Goal: Obtain resource: Download file/media

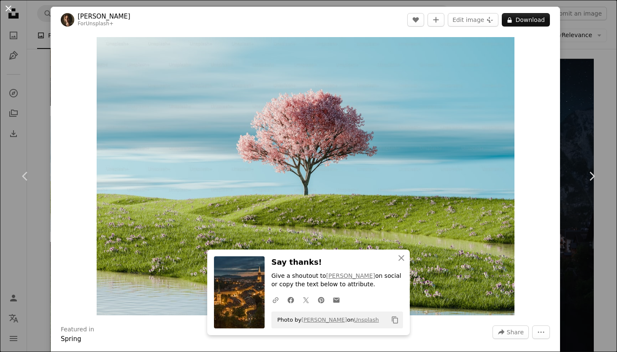
scroll to position [24056, 0]
click at [9, 6] on button "An X shape" at bounding box center [8, 8] width 10 height 10
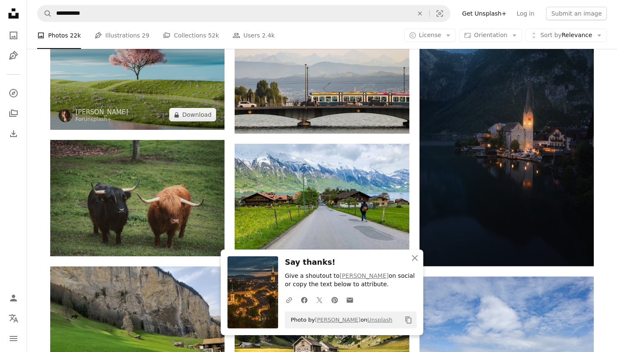
scroll to position [24160, 0]
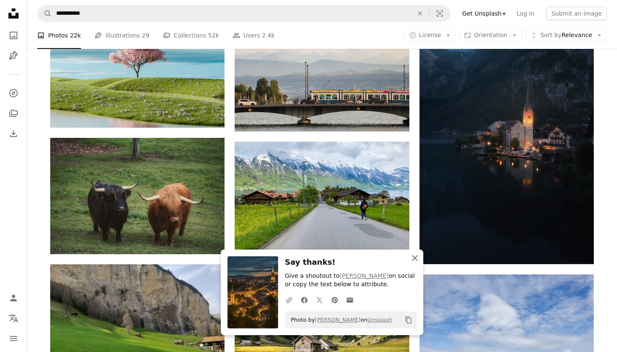
click at [414, 261] on icon "An X shape" at bounding box center [414, 258] width 10 height 10
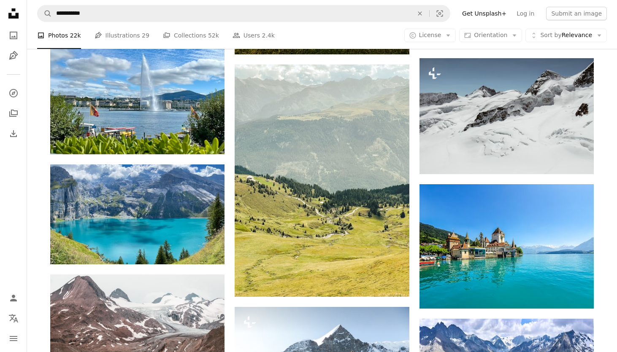
scroll to position [24503, 0]
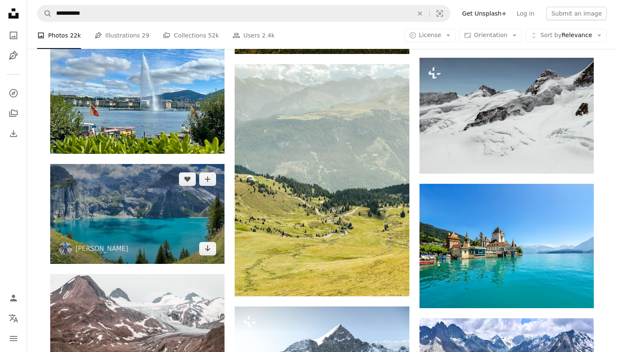
click at [164, 221] on img at bounding box center [137, 214] width 174 height 100
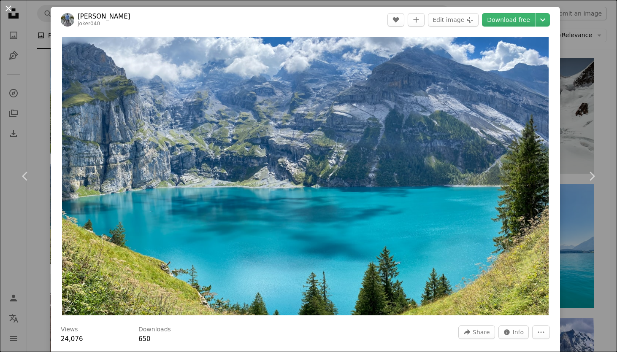
click at [9, 8] on button "An X shape" at bounding box center [8, 8] width 10 height 10
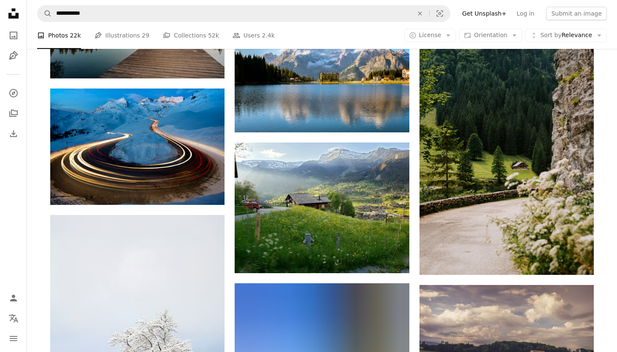
scroll to position [24928, 0]
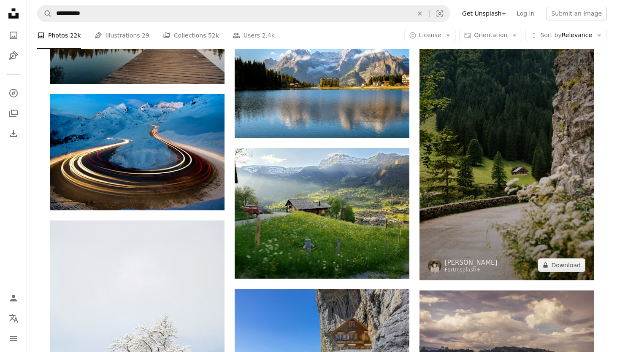
click at [467, 162] on img at bounding box center [506, 149] width 174 height 261
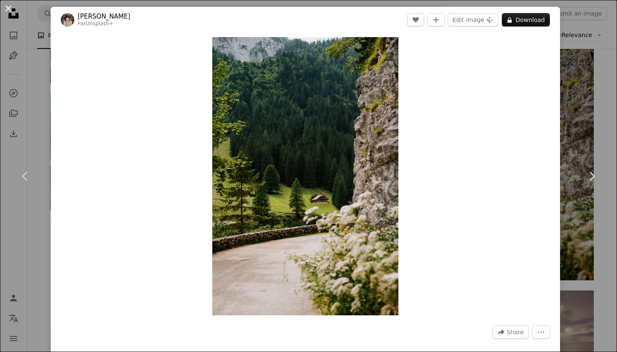
click at [10, 8] on button "An X shape" at bounding box center [8, 8] width 10 height 10
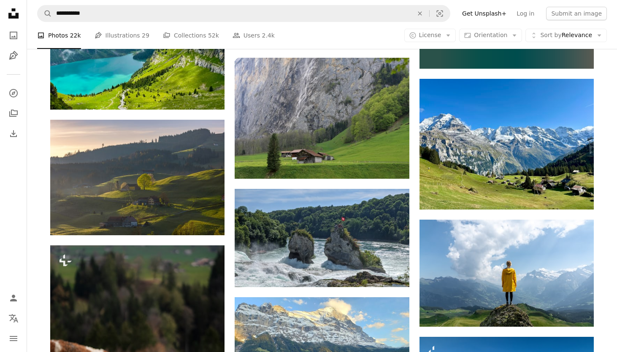
scroll to position [26579, 0]
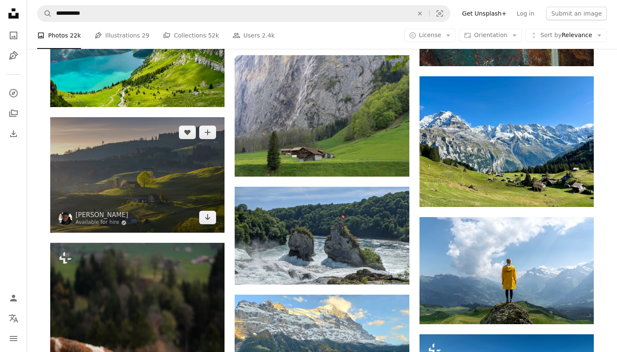
click at [157, 208] on img at bounding box center [137, 175] width 174 height 116
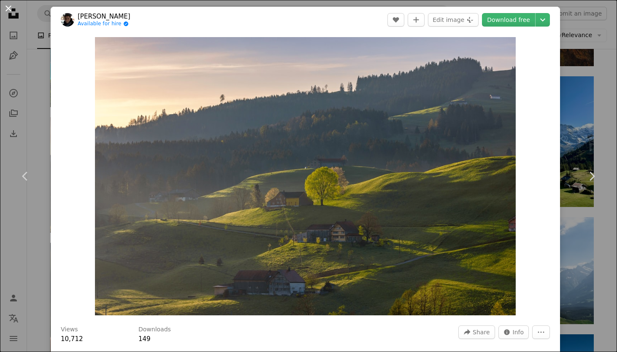
click at [11, 11] on button "An X shape" at bounding box center [8, 8] width 10 height 10
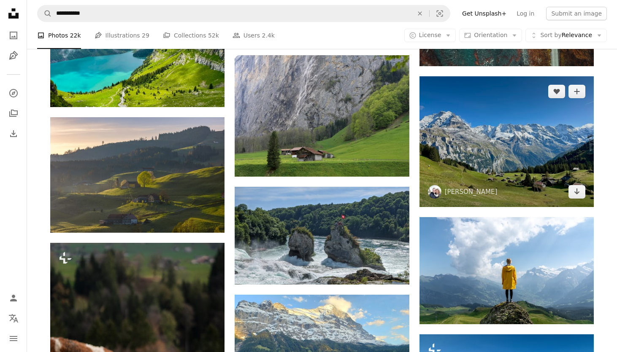
click at [446, 172] on img at bounding box center [506, 141] width 174 height 131
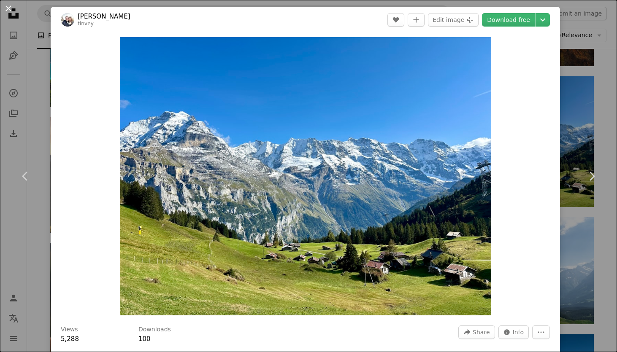
click at [4, 6] on button "An X shape" at bounding box center [8, 8] width 10 height 10
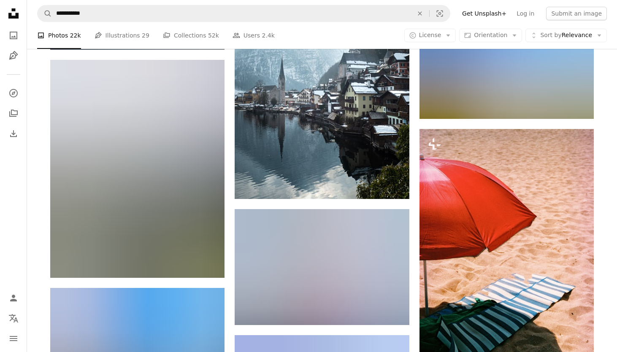
scroll to position [27179, 0]
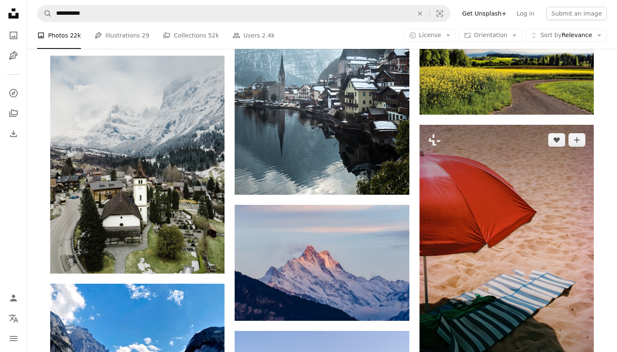
click at [436, 209] on img at bounding box center [506, 253] width 174 height 256
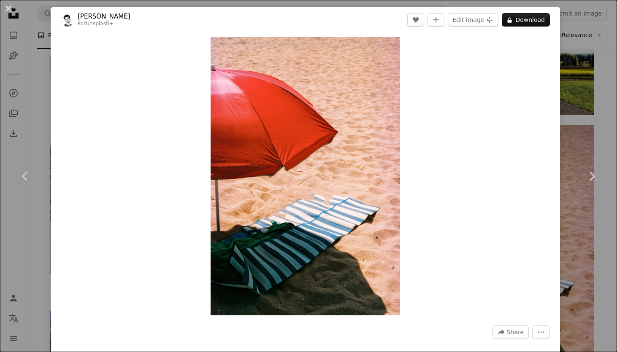
click at [13, 9] on button "An X shape" at bounding box center [8, 8] width 10 height 10
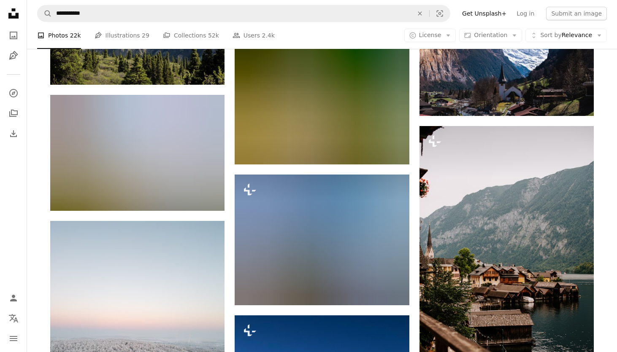
scroll to position [28684, 0]
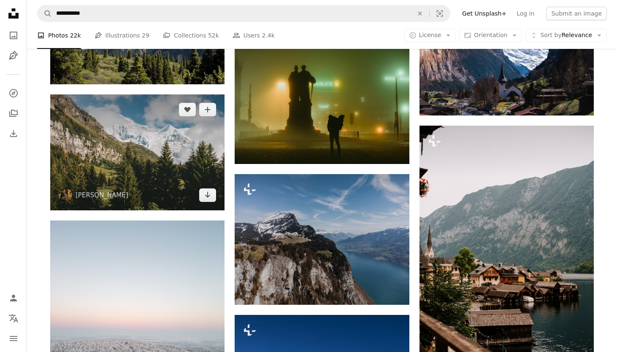
click at [159, 170] on img at bounding box center [137, 152] width 174 height 116
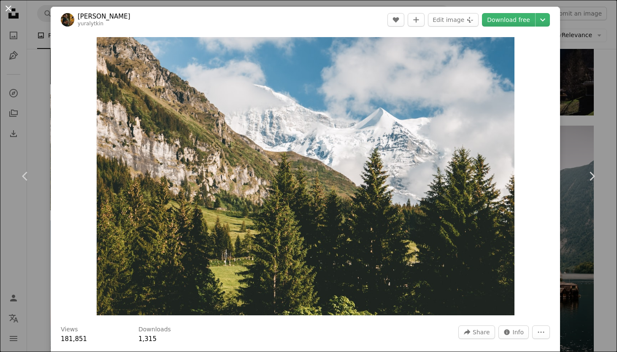
click at [5, 5] on button "An X shape" at bounding box center [8, 8] width 10 height 10
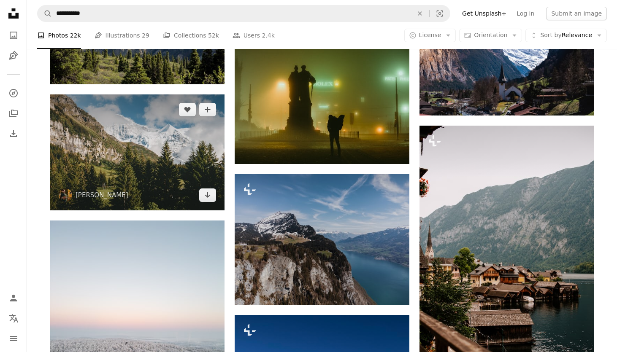
click at [108, 140] on img at bounding box center [137, 152] width 174 height 116
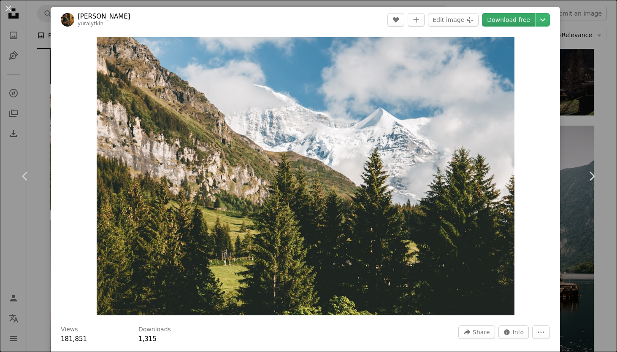
click at [533, 21] on link "Download free" at bounding box center [508, 19] width 53 height 13
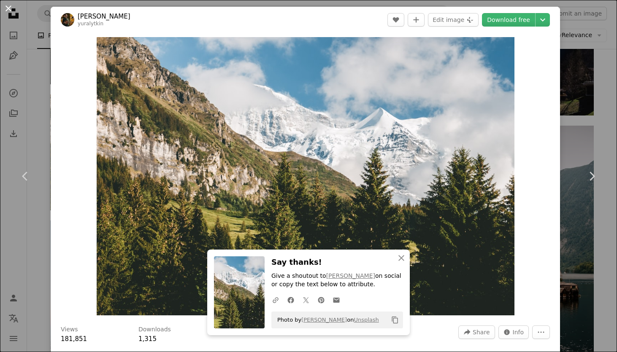
click at [13, 11] on button "An X shape" at bounding box center [8, 8] width 10 height 10
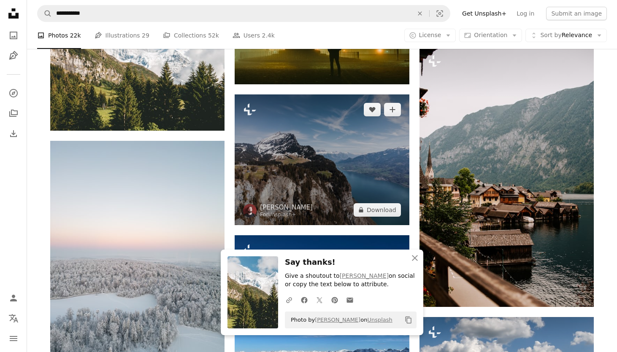
scroll to position [28764, 0]
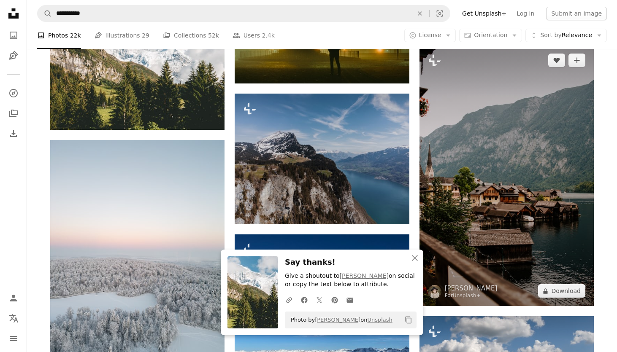
click at [497, 217] on img at bounding box center [506, 175] width 174 height 261
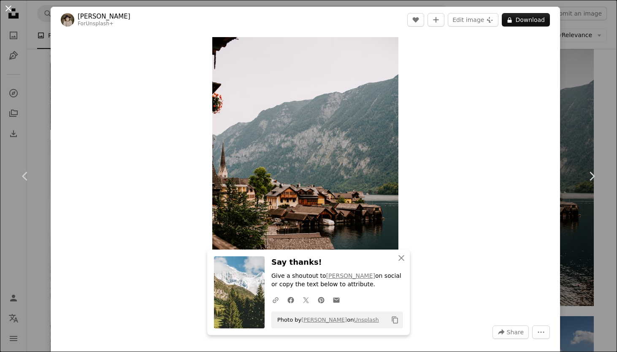
click at [13, 12] on button "An X shape" at bounding box center [8, 8] width 10 height 10
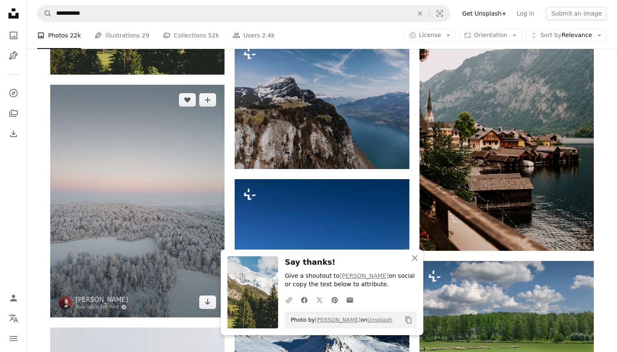
scroll to position [28830, 0]
